Goal: Communication & Community: Answer question/provide support

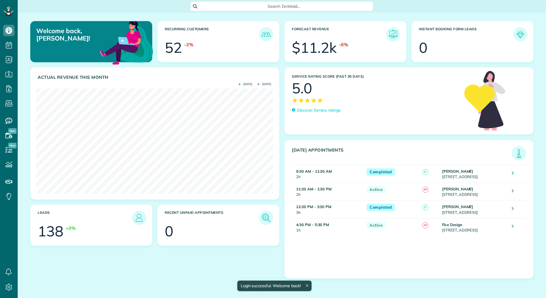
scroll to position [105, 237]
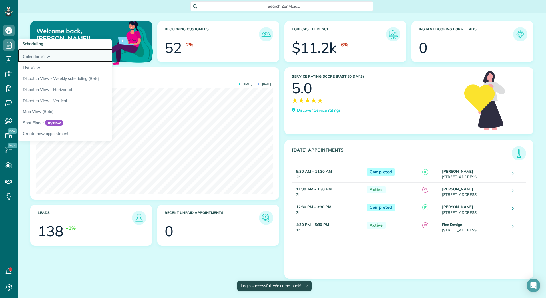
click at [25, 54] on link "Calendar View" at bounding box center [89, 55] width 143 height 13
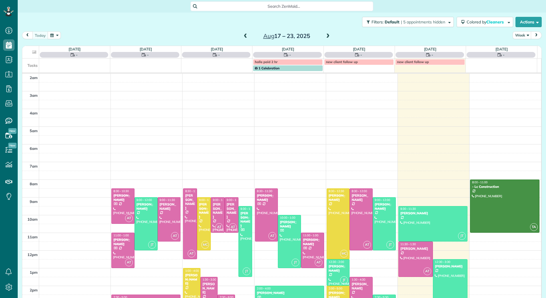
scroll to position [66, 0]
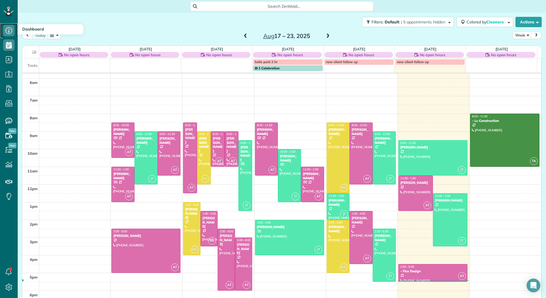
click at [10, 29] on icon at bounding box center [8, 30] width 11 height 11
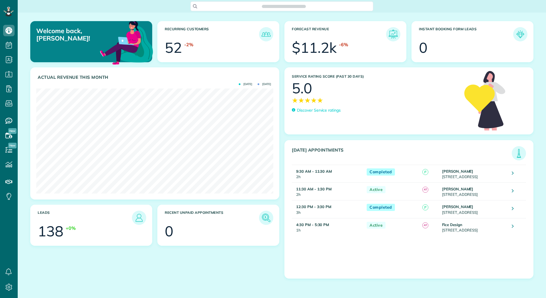
scroll to position [3, 3]
click at [317, 109] on p "Discover Service ratings" at bounding box center [319, 110] width 44 height 6
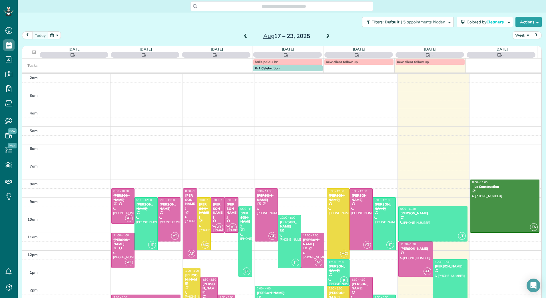
scroll to position [66, 0]
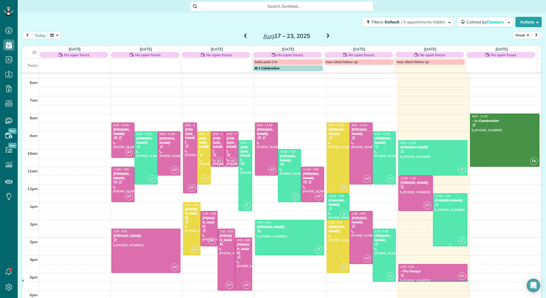
click at [436, 216] on div at bounding box center [450, 219] width 34 height 52
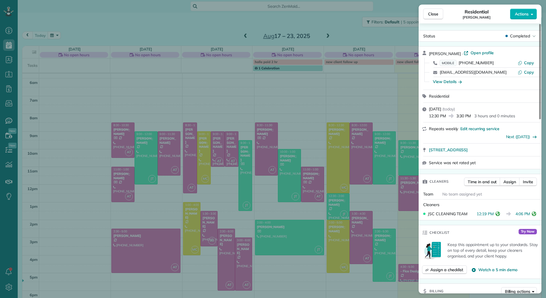
click at [11, 52] on div "Close Residential Rich Cupelli Actions Status Completed Rich Cupelli · Open pro…" at bounding box center [273, 149] width 546 height 298
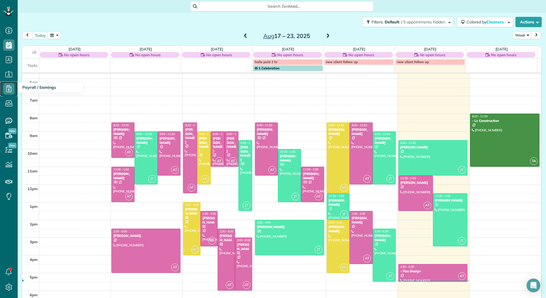
click at [9, 86] on icon at bounding box center [8, 88] width 11 height 11
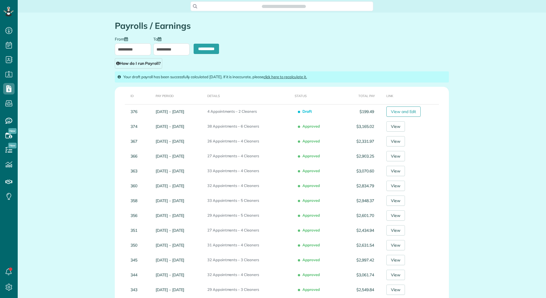
scroll to position [3, 3]
type input "**********"
click at [135, 47] on input "**********" at bounding box center [133, 49] width 36 height 12
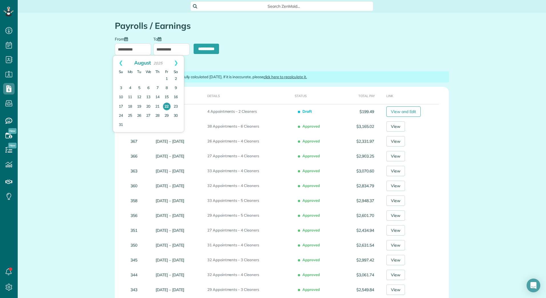
click at [158, 50] on input "**********" at bounding box center [171, 49] width 36 height 12
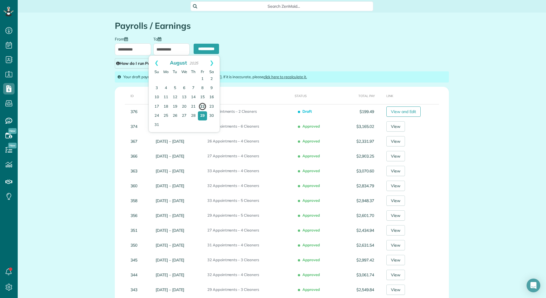
click at [205, 105] on link "22" at bounding box center [202, 106] width 8 height 8
type input "**********"
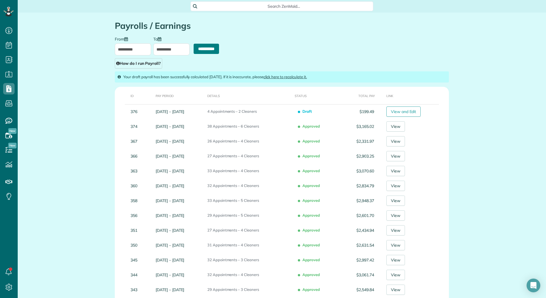
drag, startPoint x: 203, startPoint y: 46, endPoint x: 300, endPoint y: 21, distance: 99.5
click at [203, 46] on input "**********" at bounding box center [205, 49] width 25 height 10
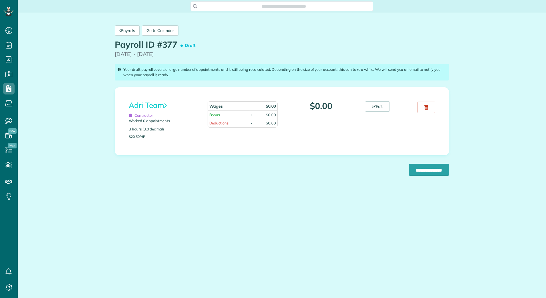
scroll to position [3, 3]
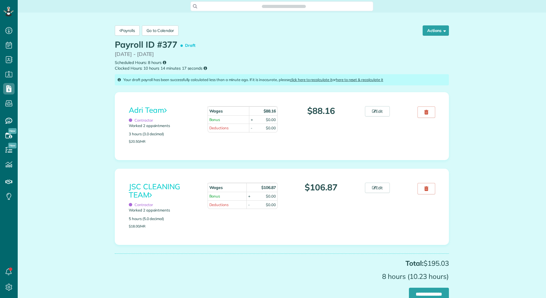
scroll to position [3, 3]
click at [151, 186] on link "JSC CLEANING TEAM" at bounding box center [154, 191] width 51 height 18
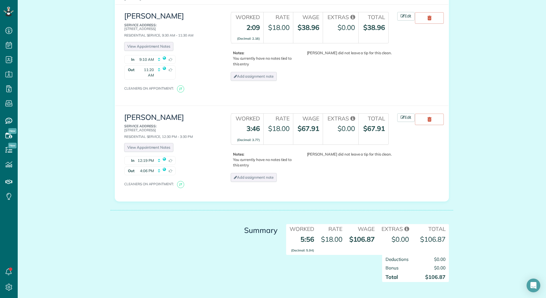
scroll to position [161, 0]
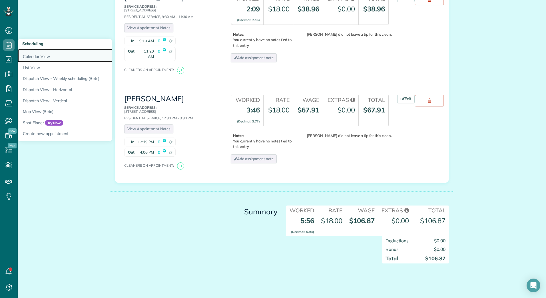
click at [30, 55] on link "Calendar View" at bounding box center [89, 55] width 143 height 13
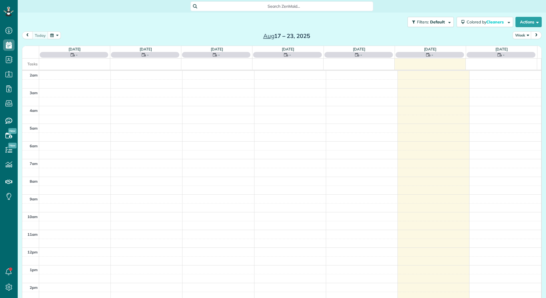
scroll to position [66, 0]
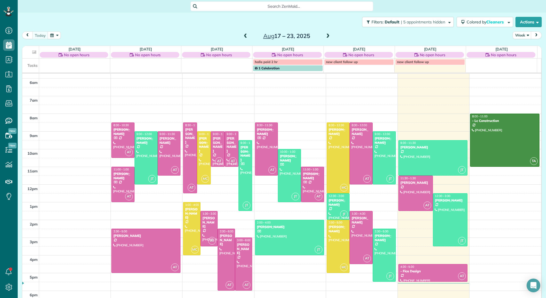
click at [324, 37] on span at bounding box center [327, 36] width 6 height 5
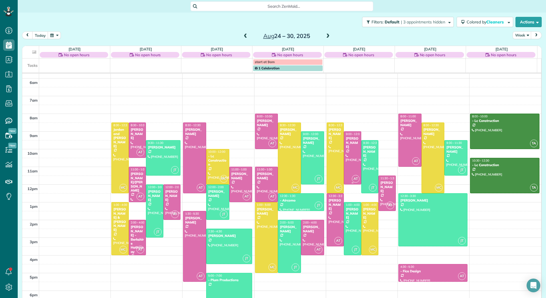
click at [344, 153] on div at bounding box center [352, 158] width 17 height 52
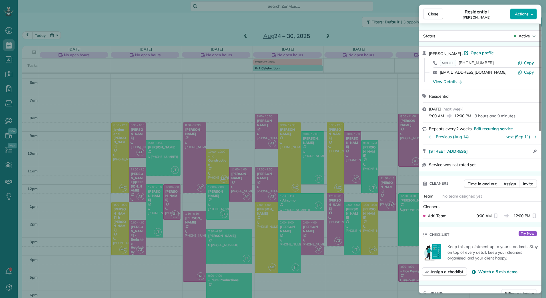
click at [526, 15] on span "Actions" at bounding box center [521, 14] width 14 height 6
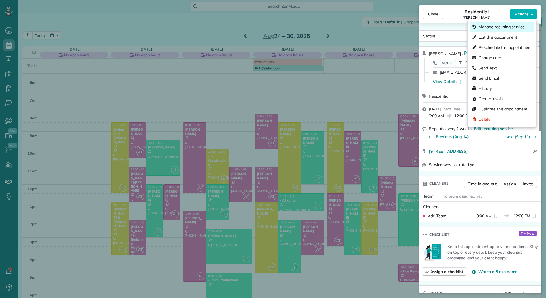
click at [506, 25] on span "Manage recurring service" at bounding box center [501, 27] width 46 height 6
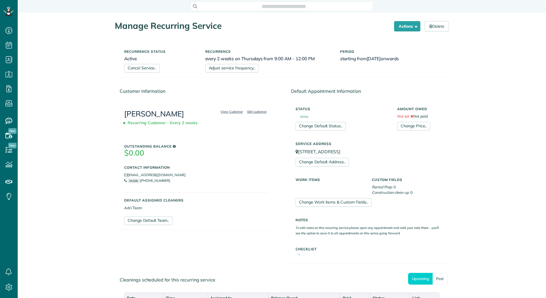
scroll to position [3, 3]
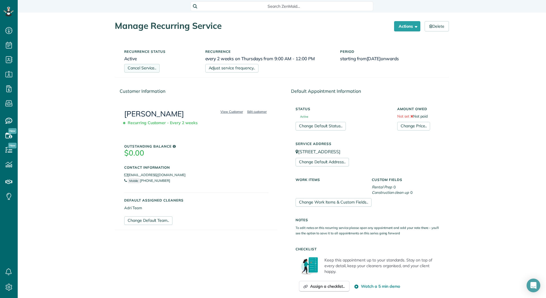
click at [129, 66] on link "Cancel Service.." at bounding box center [141, 68] width 35 height 9
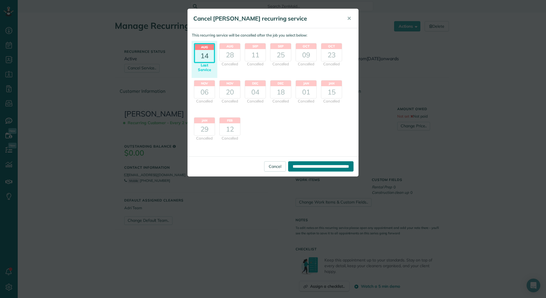
click at [308, 167] on input "**********" at bounding box center [320, 166] width 65 height 10
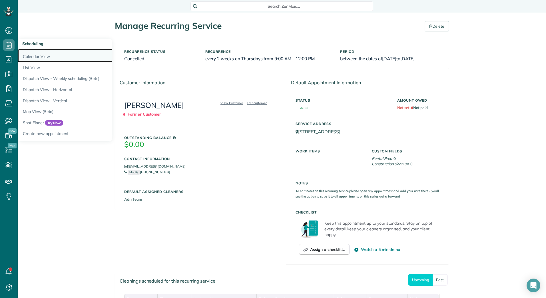
click at [32, 57] on link "Calendar View" at bounding box center [89, 55] width 143 height 13
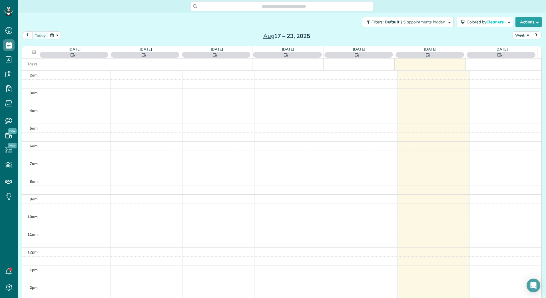
scroll to position [66, 0]
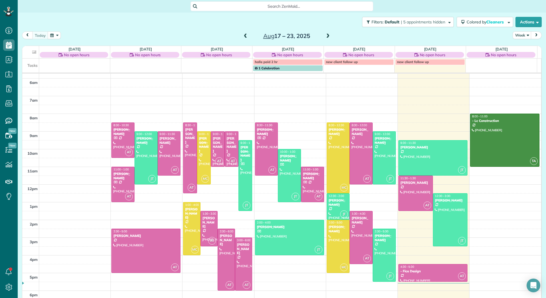
click at [324, 37] on span at bounding box center [327, 36] width 6 height 5
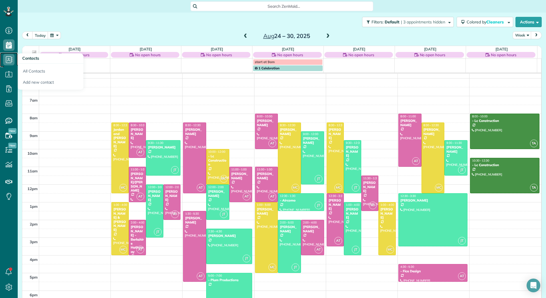
click at [9, 61] on icon at bounding box center [8, 59] width 11 height 11
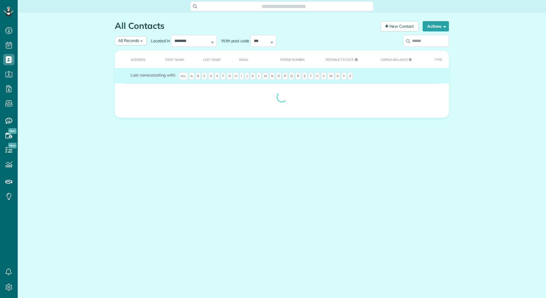
scroll to position [3, 3]
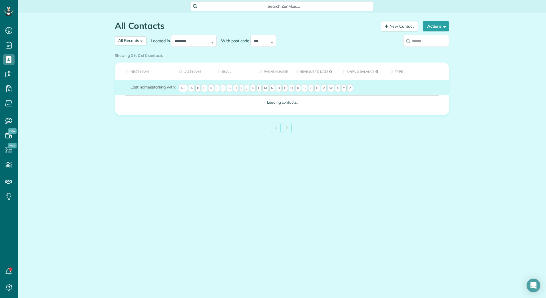
click at [207, 88] on span "C" at bounding box center [204, 88] width 6 height 8
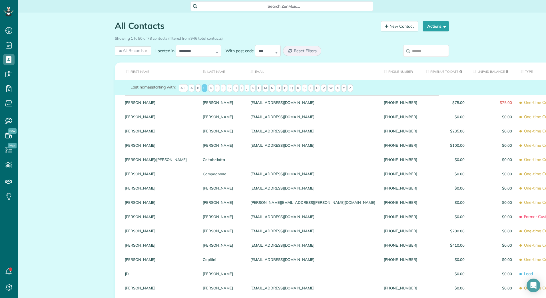
click at [228, 86] on span "G" at bounding box center [230, 88] width 6 height 8
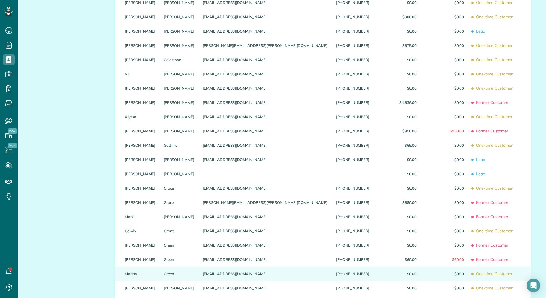
scroll to position [575, 0]
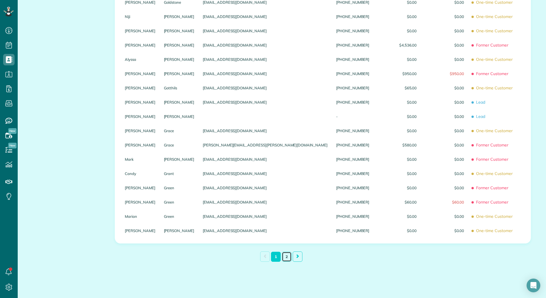
click at [284, 258] on link "2" at bounding box center [287, 257] width 10 height 10
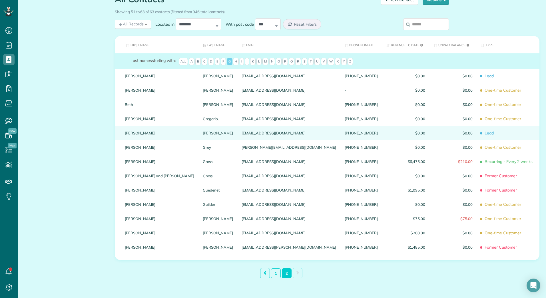
scroll to position [0, 0]
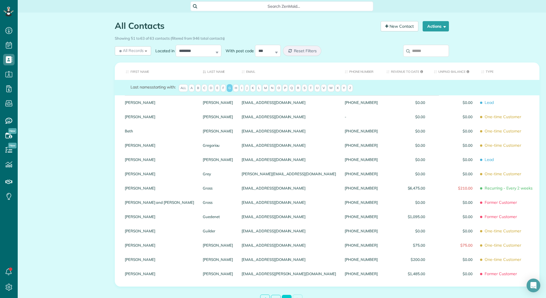
click at [128, 77] on th "First Name" at bounding box center [157, 70] width 84 height 17
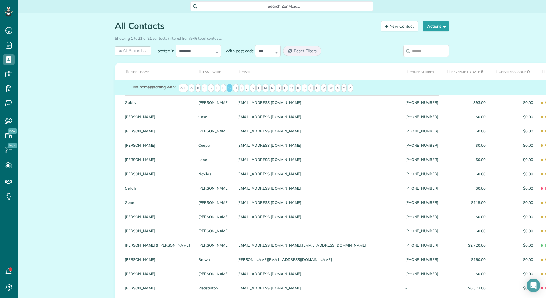
click at [204, 92] on span "C" at bounding box center [204, 88] width 6 height 8
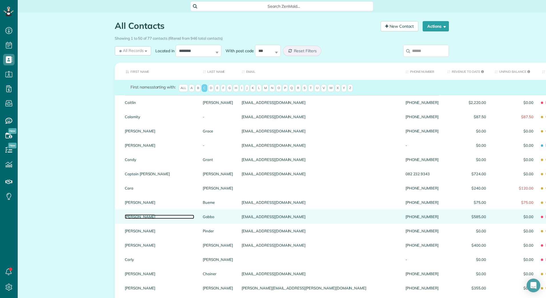
click at [127, 215] on link "[PERSON_NAME]" at bounding box center [159, 217] width 69 height 4
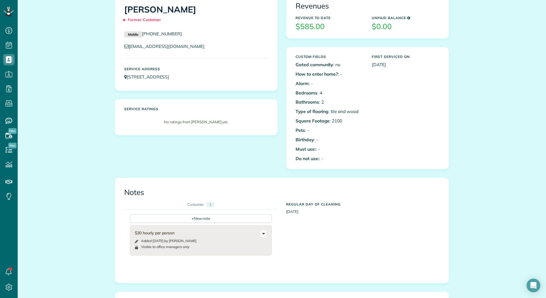
scroll to position [143, 0]
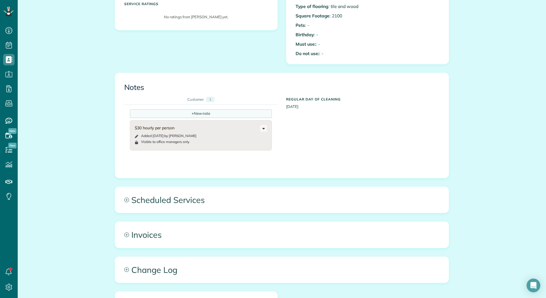
click at [203, 112] on div "+ New note" at bounding box center [201, 113] width 142 height 9
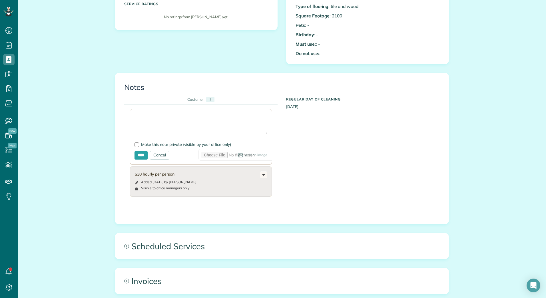
click at [183, 122] on textarea at bounding box center [200, 124] width 133 height 20
click at [207, 118] on textarea "**********" at bounding box center [200, 124] width 133 height 20
type textarea "**********"
click at [136, 155] on input "****" at bounding box center [140, 155] width 13 height 9
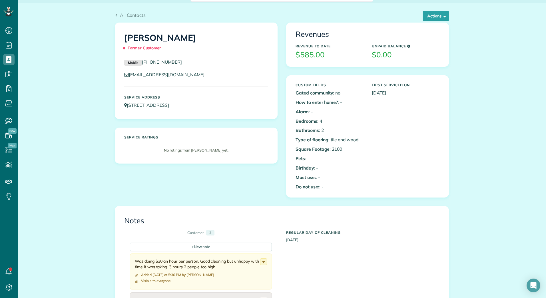
scroll to position [0, 0]
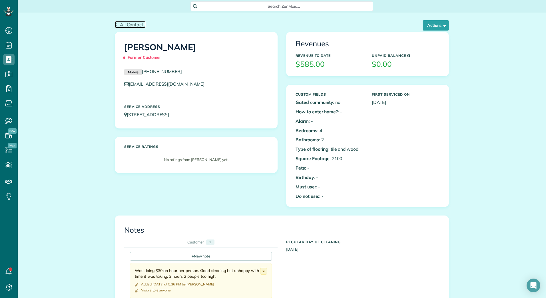
click at [120, 24] on span "All Contacts" at bounding box center [133, 25] width 26 height 6
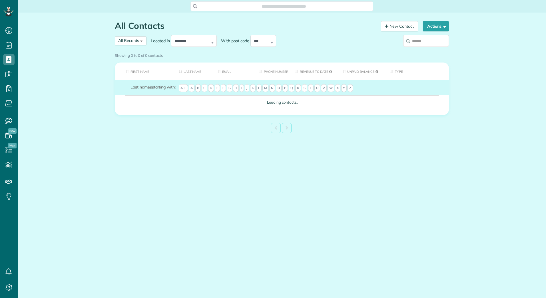
scroll to position [3, 3]
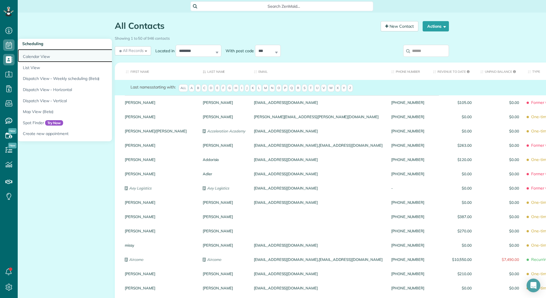
click at [42, 61] on link "Calendar View" at bounding box center [89, 55] width 143 height 13
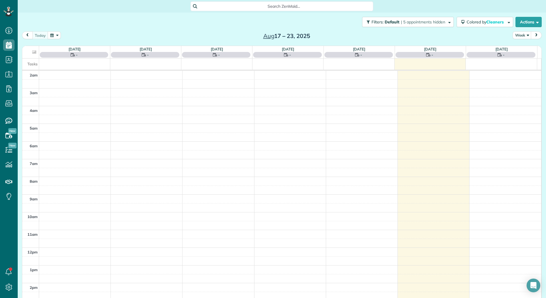
scroll to position [66, 0]
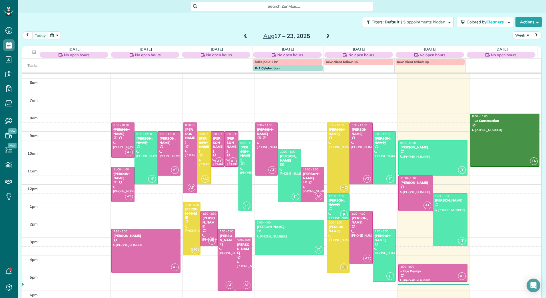
click at [324, 35] on span at bounding box center [327, 36] width 6 height 5
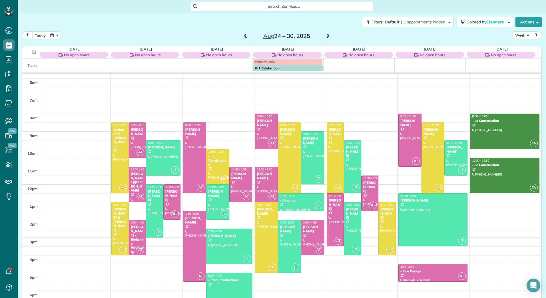
click at [242, 35] on span at bounding box center [245, 36] width 6 height 5
